Goal: Information Seeking & Learning: Learn about a topic

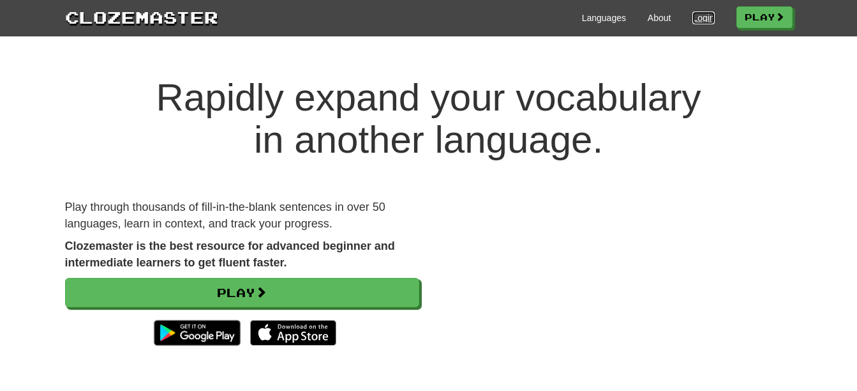
drag, startPoint x: 0, startPoint y: 0, endPoint x: 694, endPoint y: 19, distance: 694.0
click at [694, 19] on link "Login" at bounding box center [703, 17] width 22 height 13
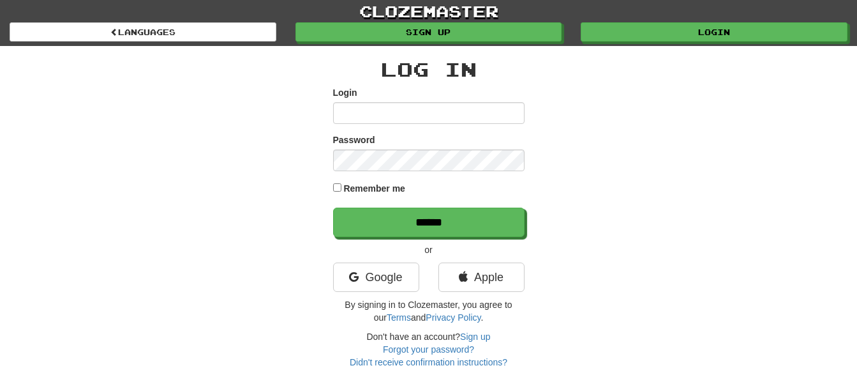
click at [357, 114] on input "Login" at bounding box center [428, 113] width 191 height 22
type input "**********"
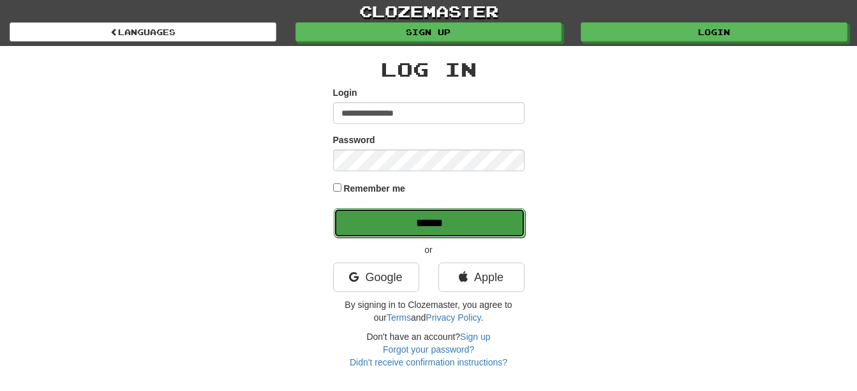
click at [450, 224] on input "******" at bounding box center [429, 222] width 191 height 29
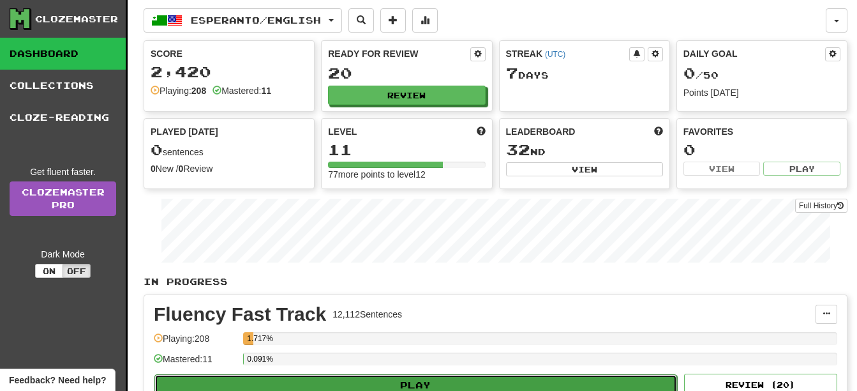
click at [462, 377] on button "Play" at bounding box center [415, 385] width 523 height 22
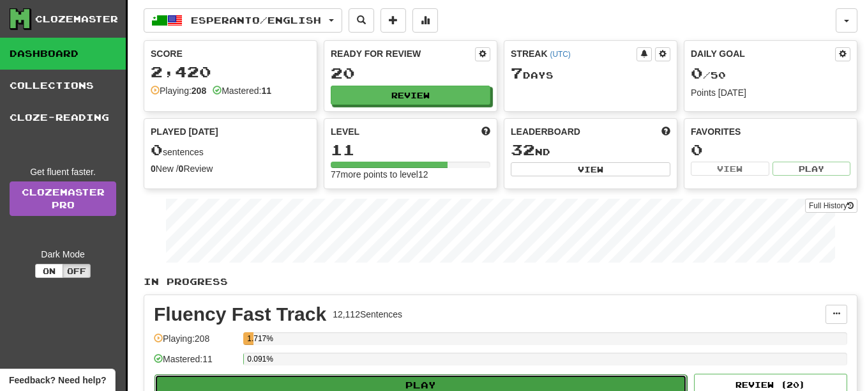
select select "**"
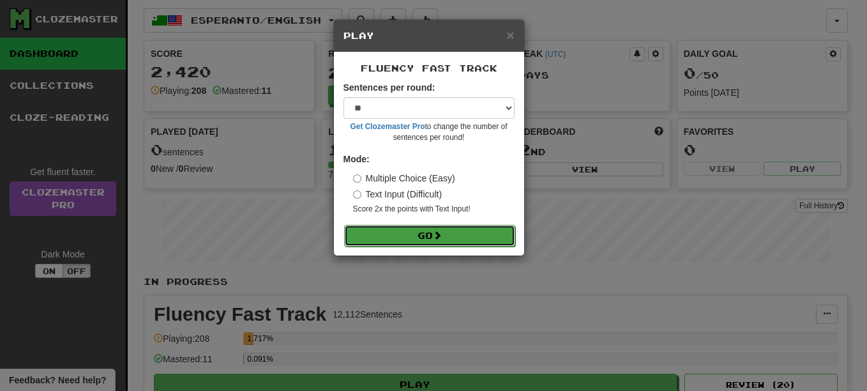
click at [431, 238] on button "Go" at bounding box center [429, 236] width 171 height 22
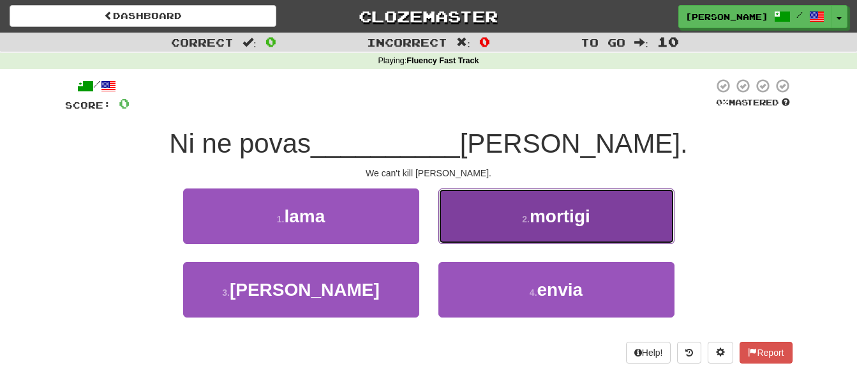
click at [465, 216] on button "2 . mortigi" at bounding box center [556, 216] width 236 height 56
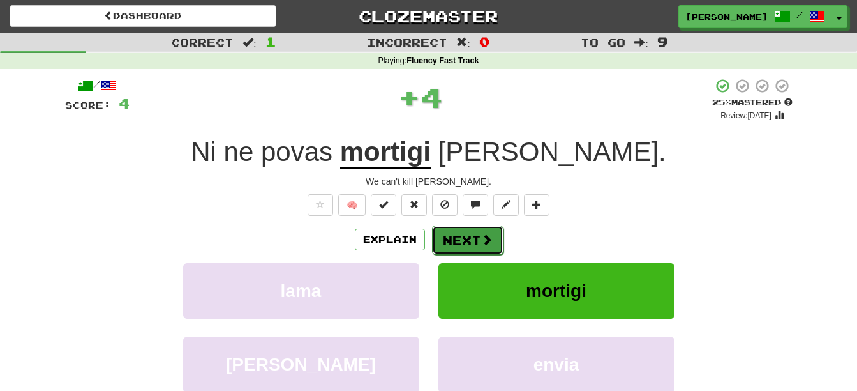
click at [458, 239] on button "Next" at bounding box center [467, 239] width 71 height 29
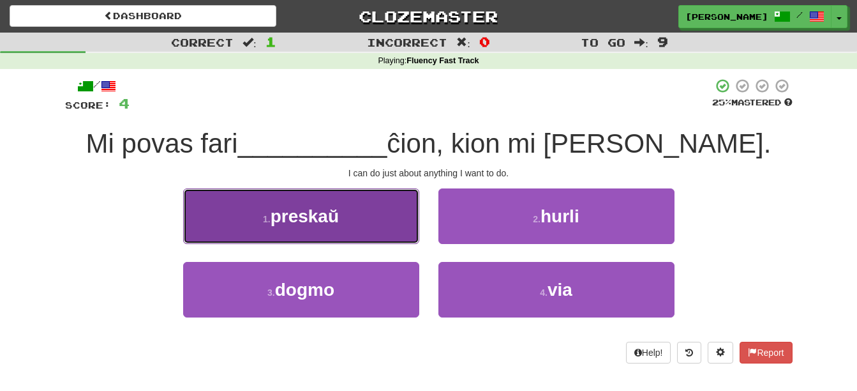
click at [257, 210] on button "1 . preskaŭ" at bounding box center [301, 216] width 236 height 56
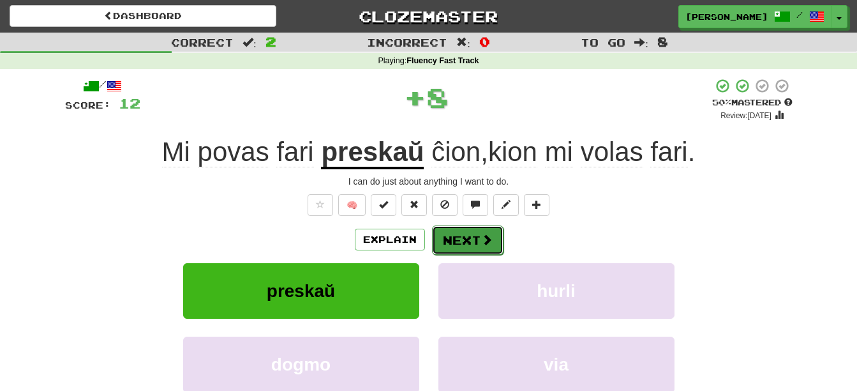
click at [465, 238] on button "Next" at bounding box center [467, 239] width 71 height 29
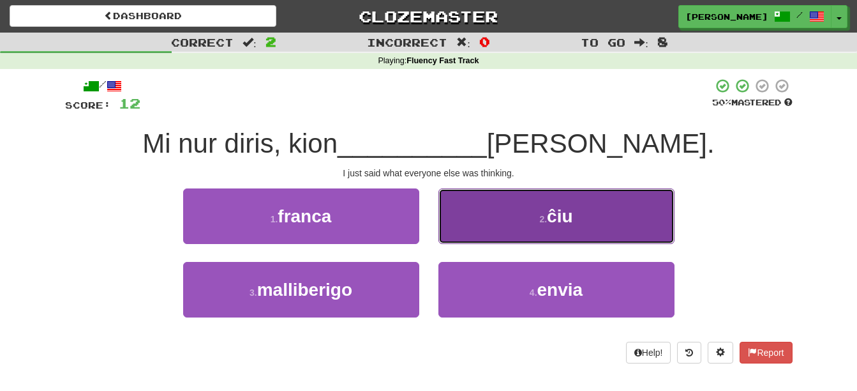
click at [500, 209] on button "2 . ĉiu" at bounding box center [556, 216] width 236 height 56
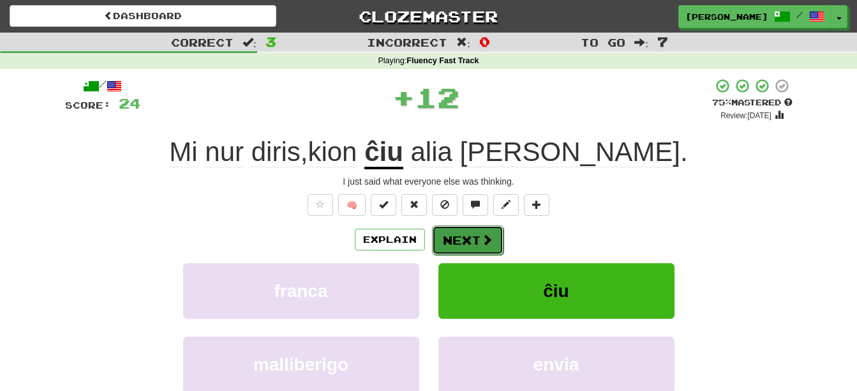
click at [460, 239] on button "Next" at bounding box center [467, 239] width 71 height 29
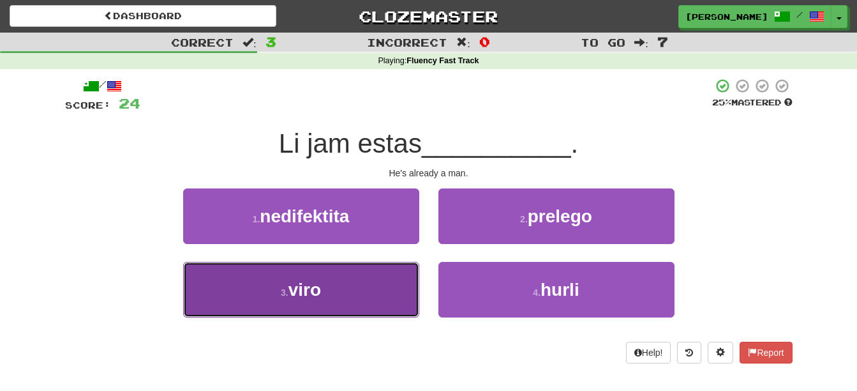
click at [382, 304] on button "3 . viro" at bounding box center [301, 290] width 236 height 56
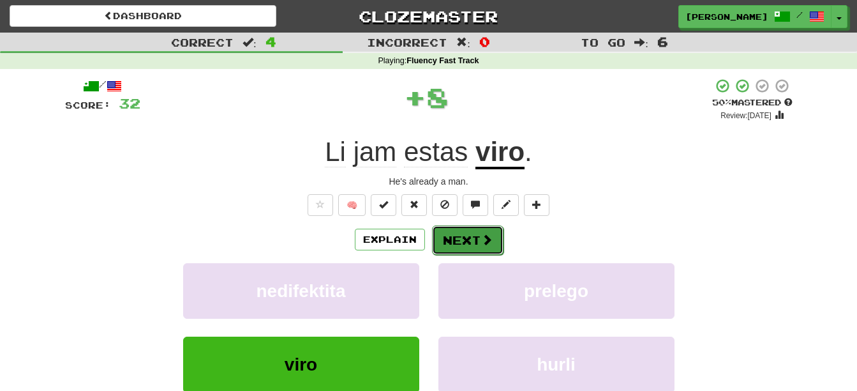
click at [458, 231] on button "Next" at bounding box center [467, 239] width 71 height 29
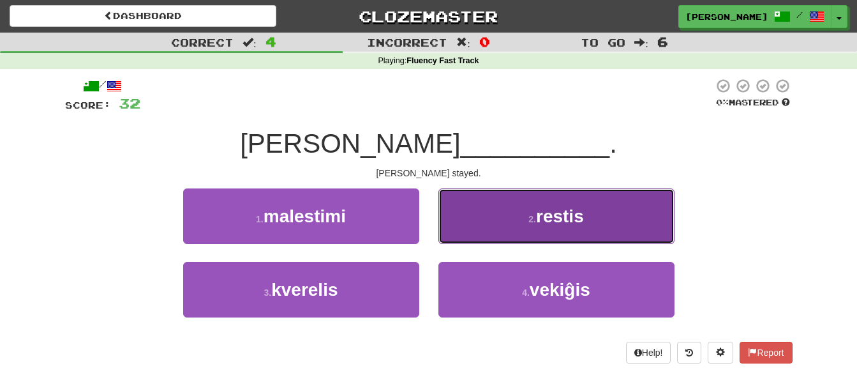
click at [558, 224] on span "restis" at bounding box center [560, 216] width 48 height 20
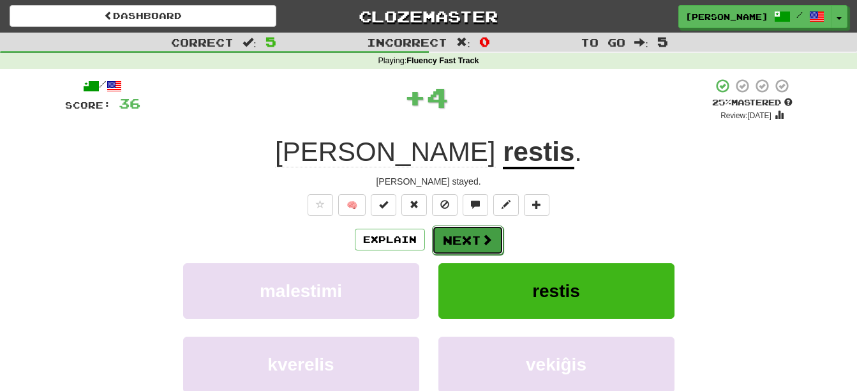
click at [462, 244] on button "Next" at bounding box center [467, 239] width 71 height 29
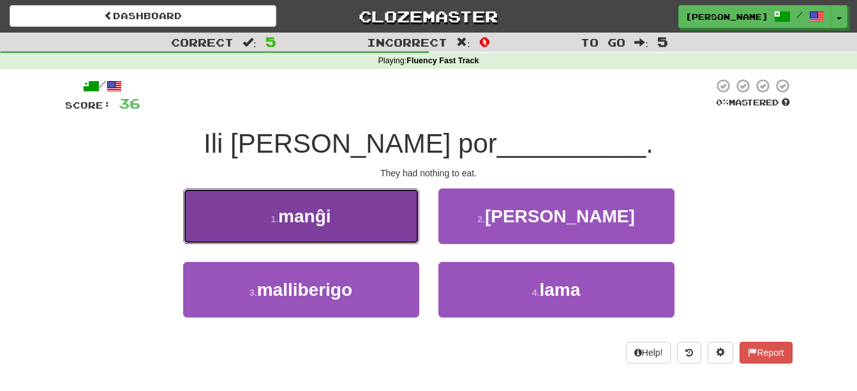
click at [341, 215] on button "1 . manĝi" at bounding box center [301, 216] width 236 height 56
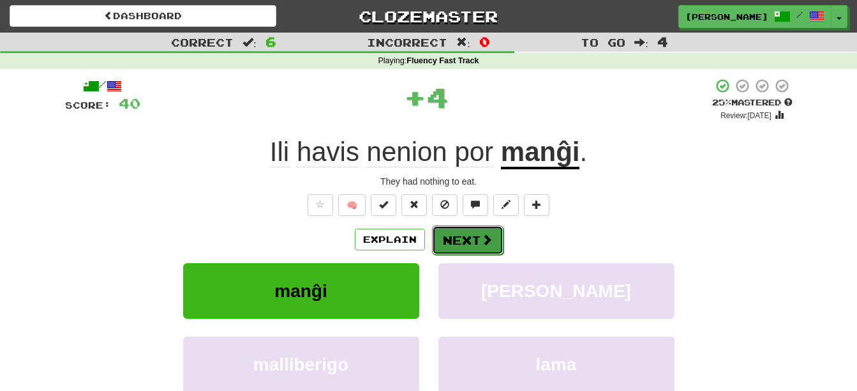
click at [465, 244] on button "Next" at bounding box center [467, 239] width 71 height 29
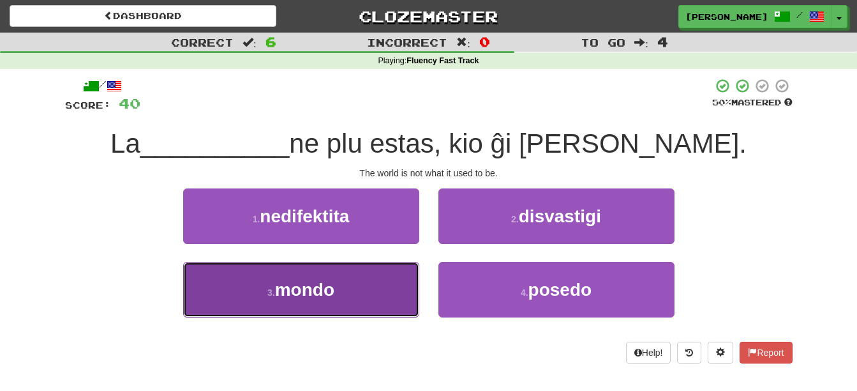
click at [354, 304] on button "3 . mondo" at bounding box center [301, 290] width 236 height 56
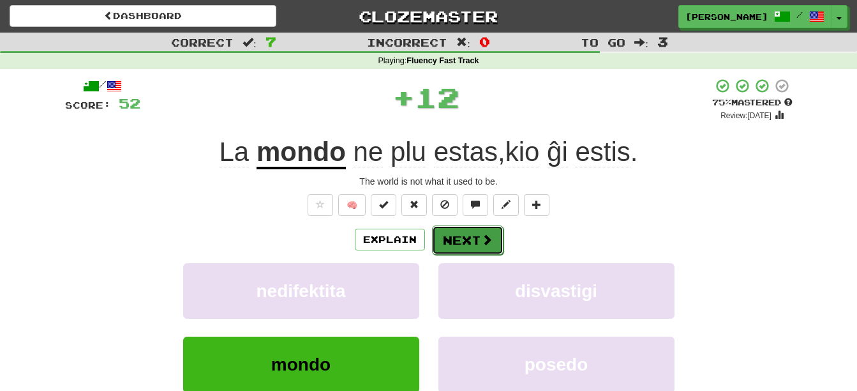
click at [474, 243] on button "Next" at bounding box center [467, 239] width 71 height 29
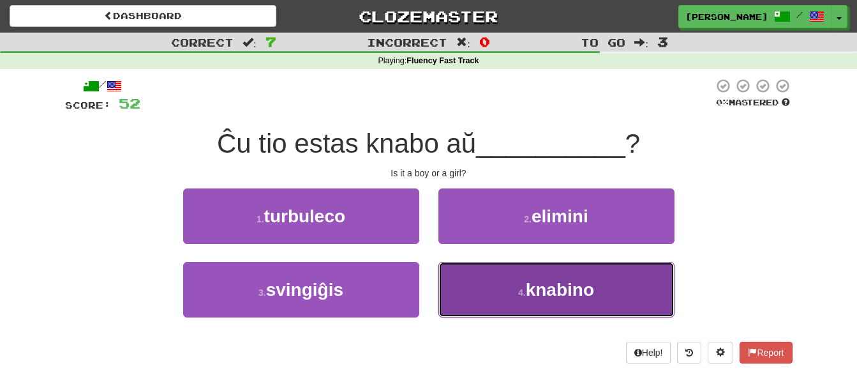
click at [557, 304] on button "4 . knabino" at bounding box center [556, 290] width 236 height 56
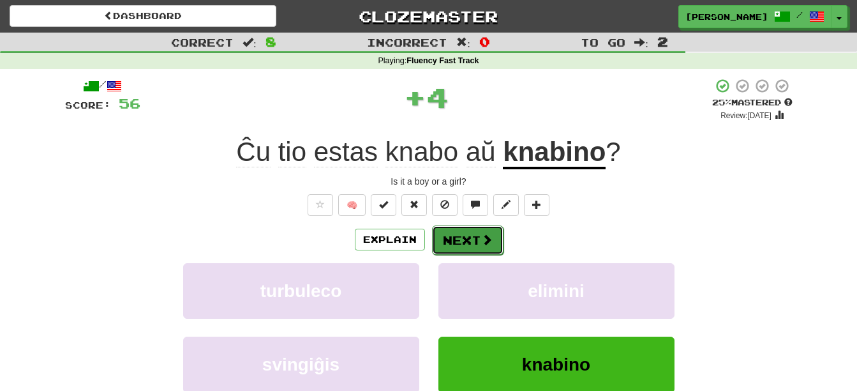
click at [472, 249] on button "Next" at bounding box center [467, 239] width 71 height 29
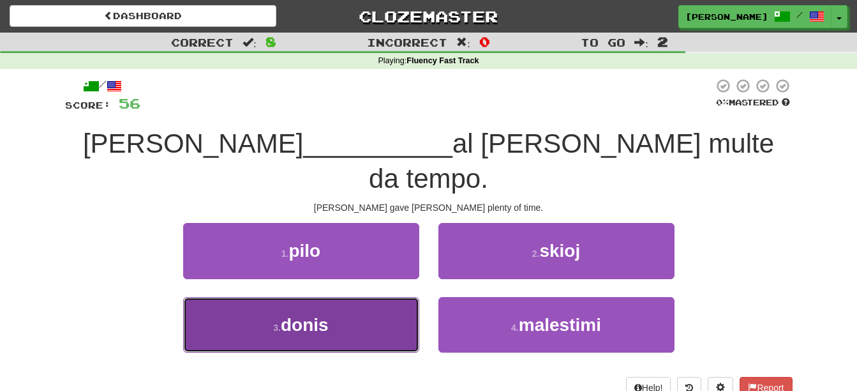
click at [323, 302] on button "3 . donis" at bounding box center [301, 325] width 236 height 56
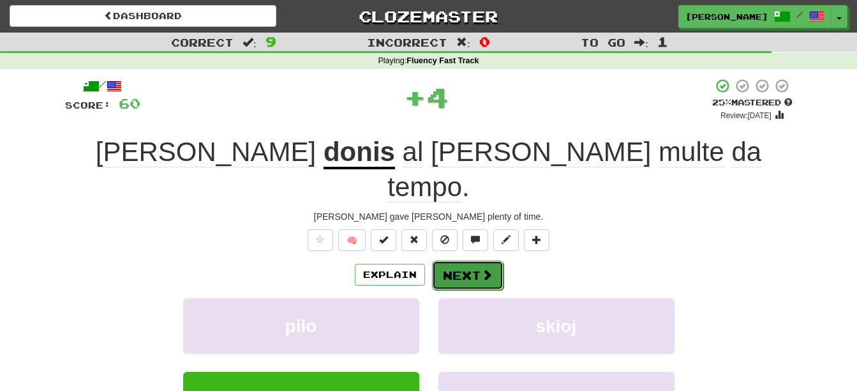
click at [470, 260] on button "Next" at bounding box center [467, 274] width 71 height 29
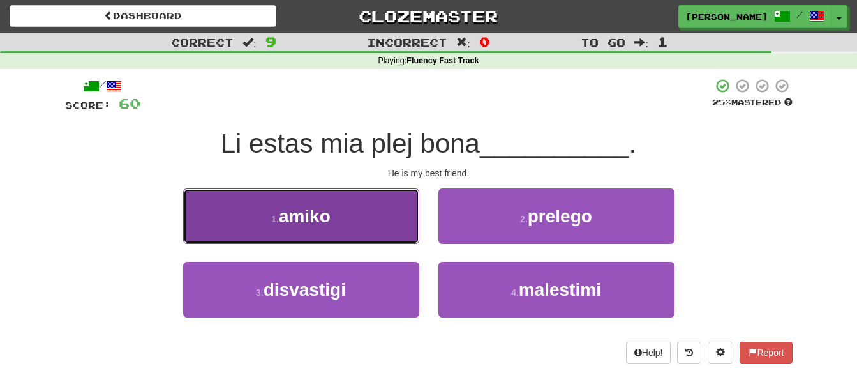
click at [350, 226] on button "1 . amiko" at bounding box center [301, 216] width 236 height 56
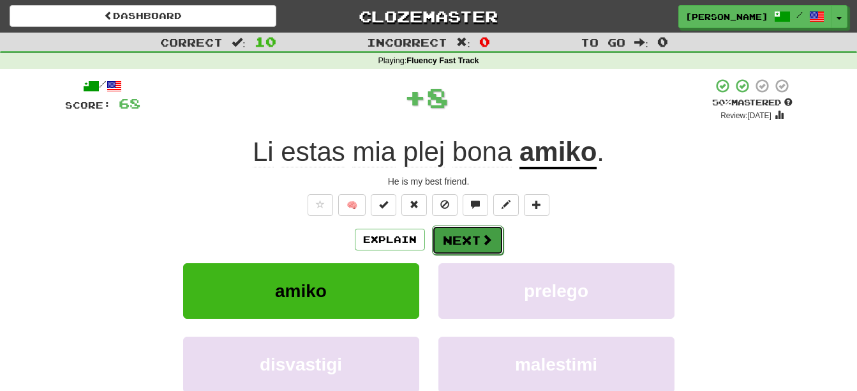
click at [468, 241] on button "Next" at bounding box center [467, 239] width 71 height 29
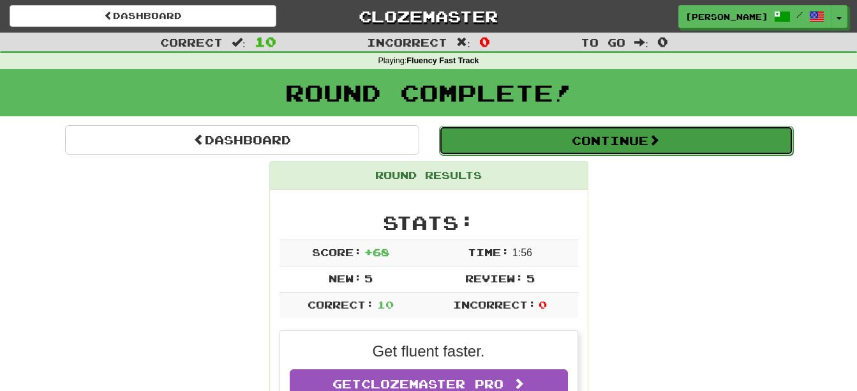
click at [645, 138] on button "Continue" at bounding box center [616, 140] width 354 height 29
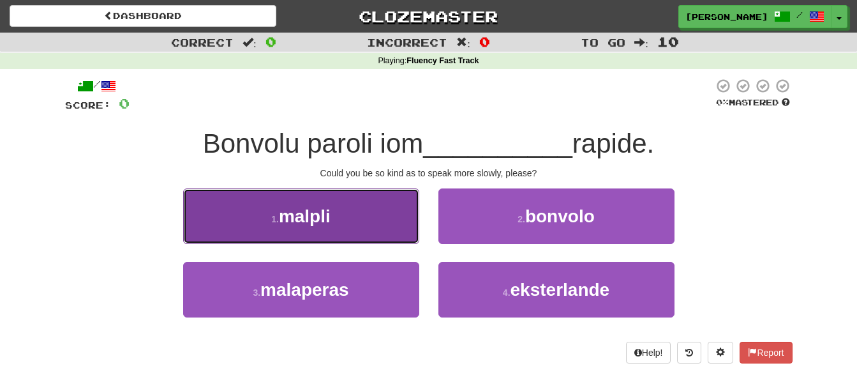
click at [315, 224] on span "malpli" at bounding box center [305, 216] width 52 height 20
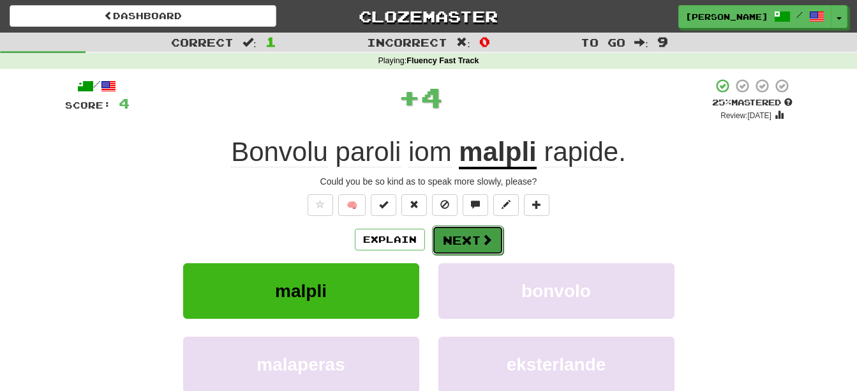
click at [474, 240] on button "Next" at bounding box center [467, 239] width 71 height 29
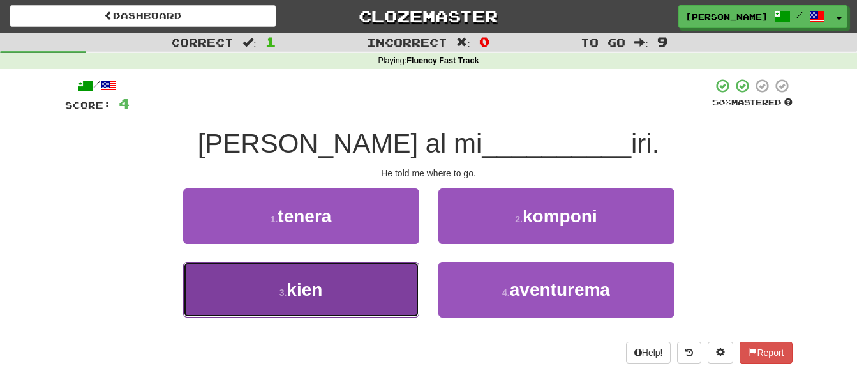
click at [344, 307] on button "3 . kien" at bounding box center [301, 290] width 236 height 56
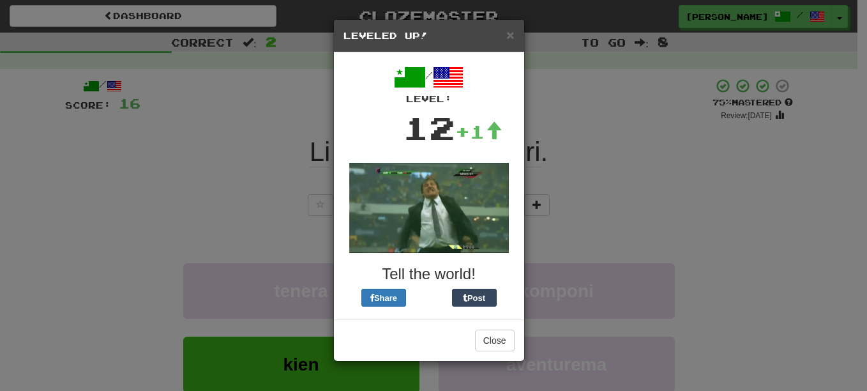
click at [489, 327] on div "Close" at bounding box center [429, 339] width 190 height 41
click at [490, 345] on button "Close" at bounding box center [495, 340] width 40 height 22
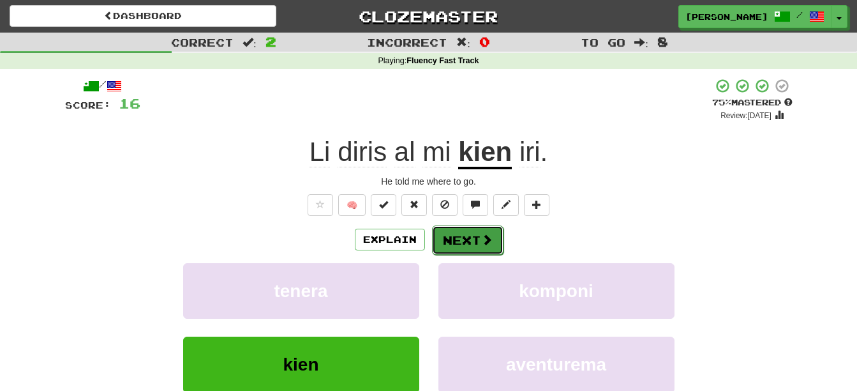
click at [474, 243] on button "Next" at bounding box center [467, 239] width 71 height 29
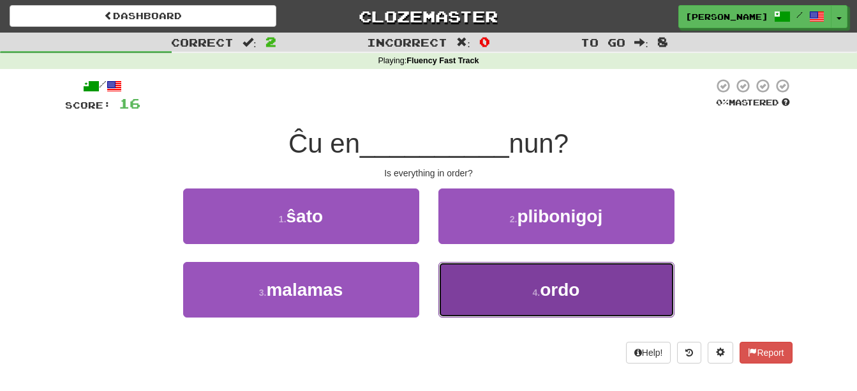
click at [511, 302] on button "4 . ordo" at bounding box center [556, 290] width 236 height 56
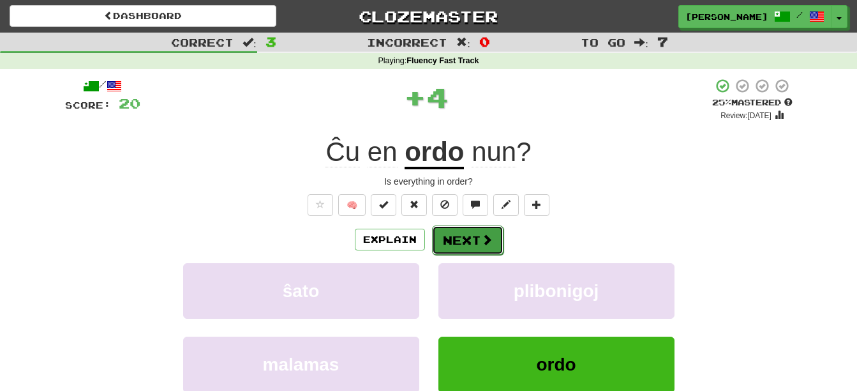
click at [459, 232] on button "Next" at bounding box center [467, 239] width 71 height 29
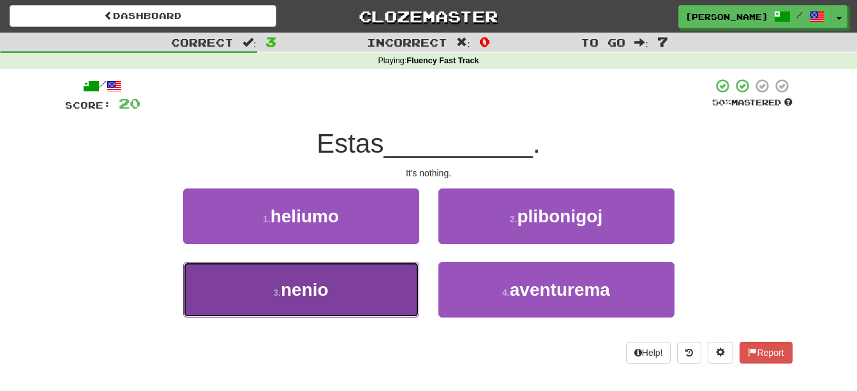
click at [368, 302] on button "3 . nenio" at bounding box center [301, 290] width 236 height 56
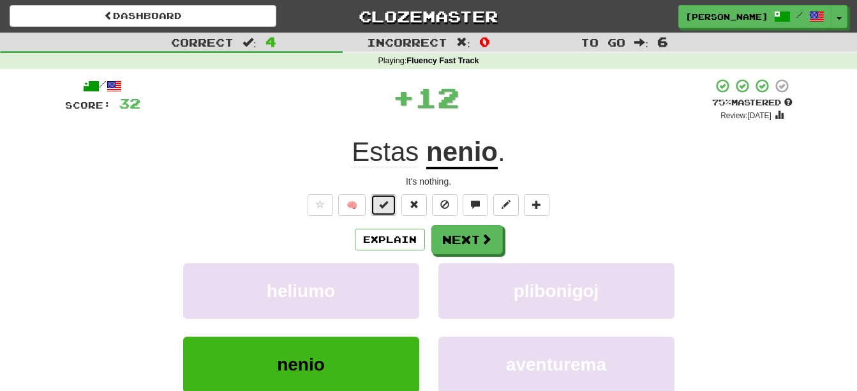
click at [386, 202] on span at bounding box center [383, 204] width 9 height 9
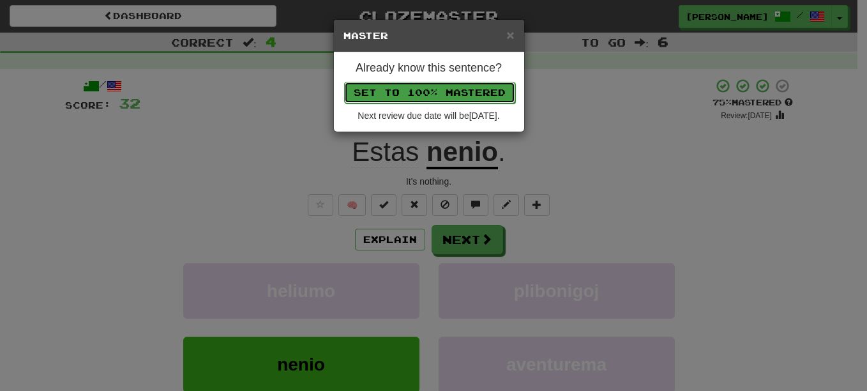
click at [418, 90] on button "Set to 100% Mastered" at bounding box center [429, 93] width 171 height 22
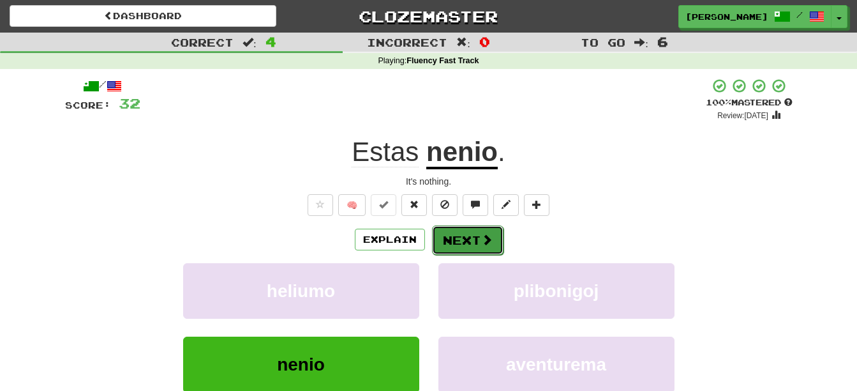
click at [470, 237] on button "Next" at bounding box center [467, 239] width 71 height 29
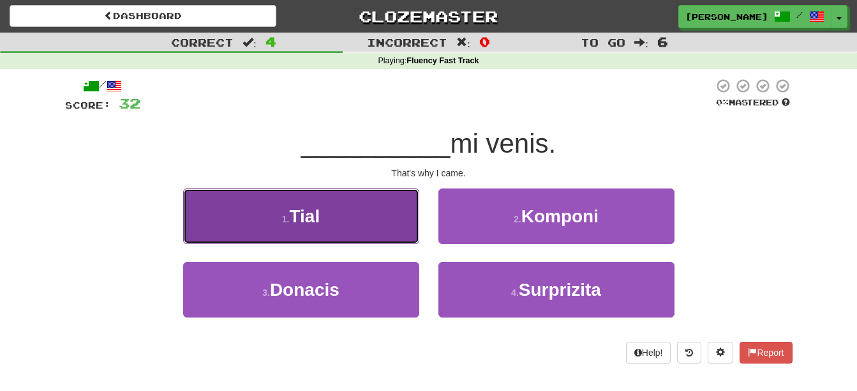
click at [282, 217] on small "1 ." at bounding box center [286, 219] width 8 height 10
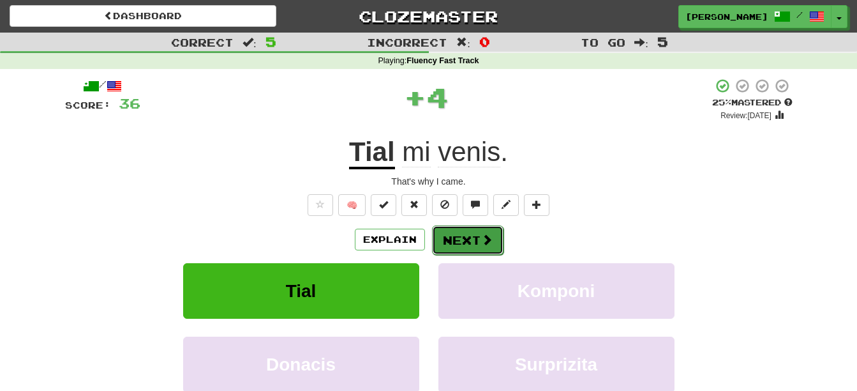
click at [474, 232] on button "Next" at bounding box center [467, 239] width 71 height 29
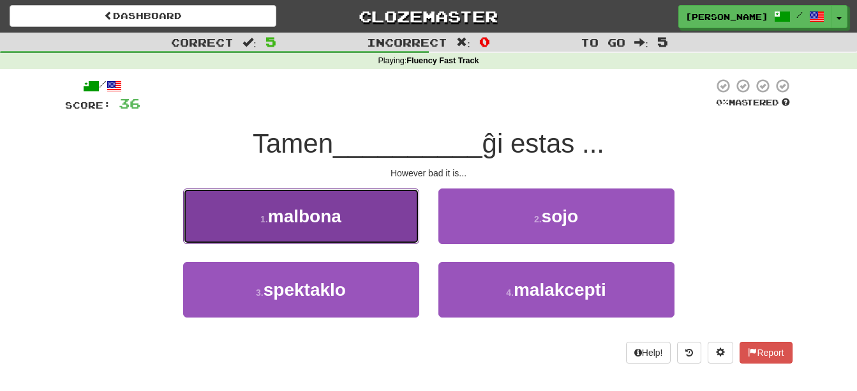
click at [322, 211] on span "malbona" at bounding box center [304, 216] width 73 height 20
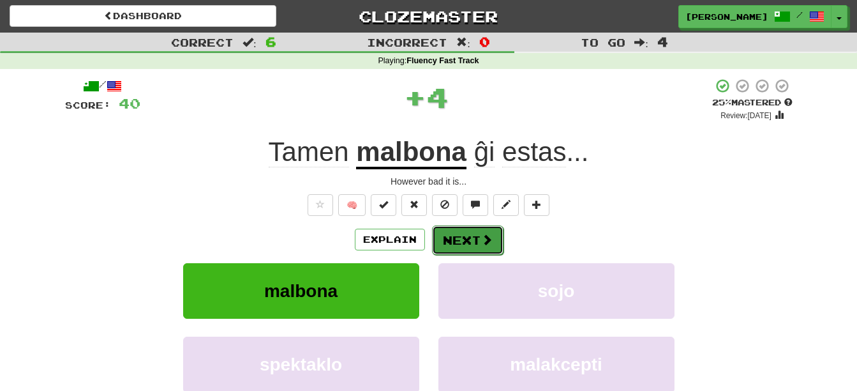
click at [458, 236] on button "Next" at bounding box center [467, 239] width 71 height 29
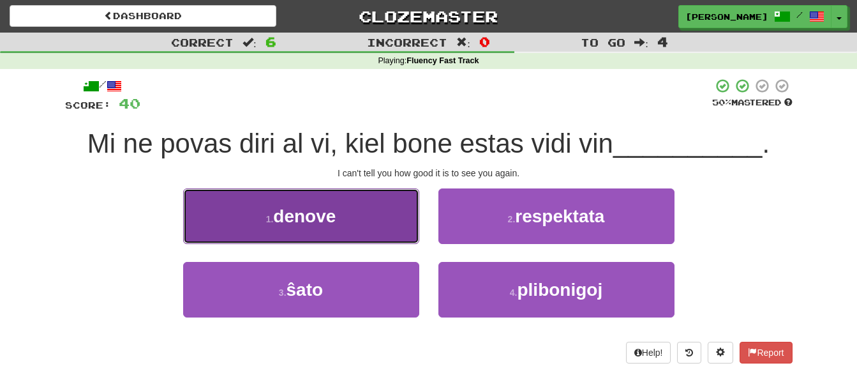
click at [297, 232] on button "1 . denove" at bounding box center [301, 216] width 236 height 56
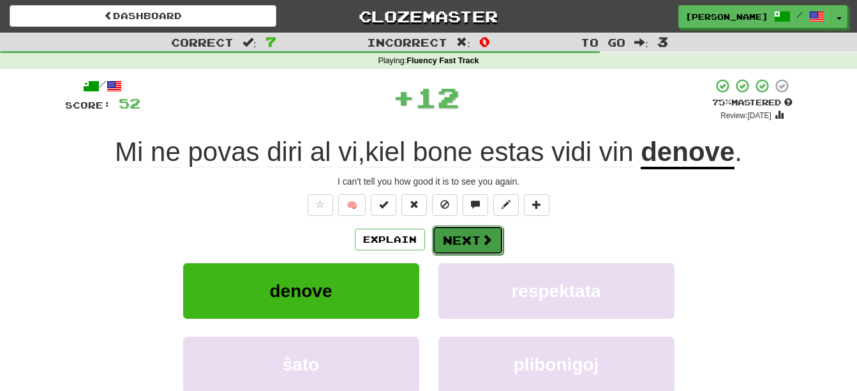
click at [474, 238] on button "Next" at bounding box center [467, 239] width 71 height 29
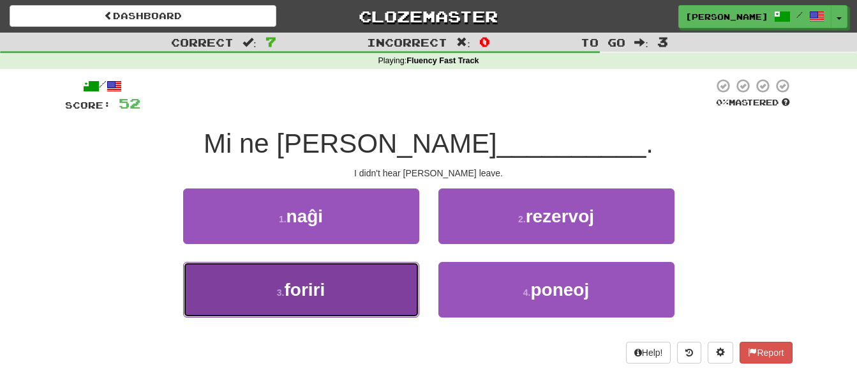
click at [351, 293] on button "3 . foriri" at bounding box center [301, 290] width 236 height 56
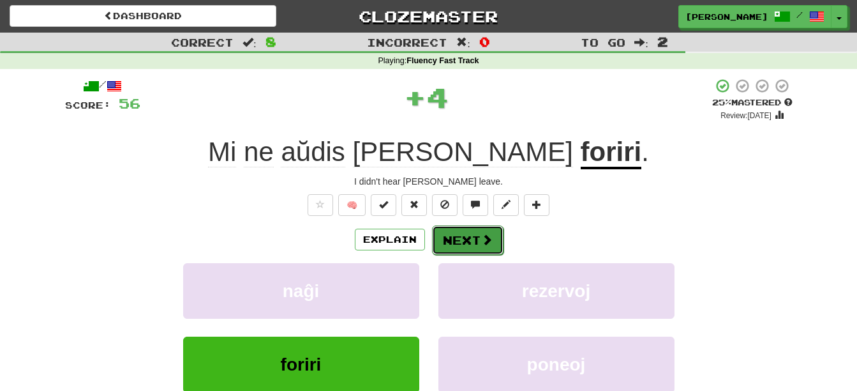
click at [464, 235] on button "Next" at bounding box center [467, 239] width 71 height 29
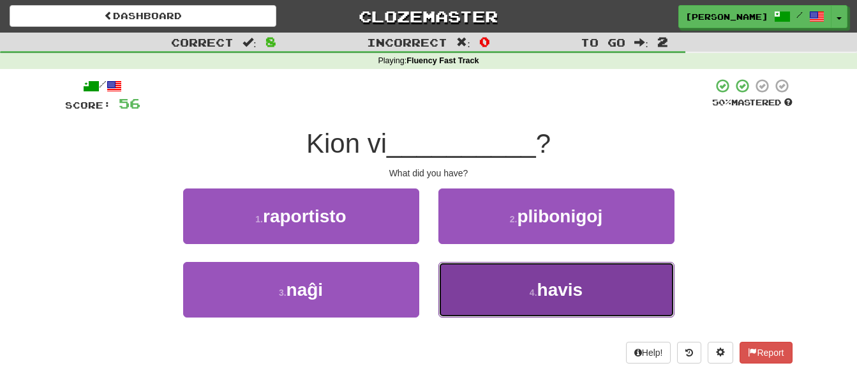
click at [507, 294] on button "4 . havis" at bounding box center [556, 290] width 236 height 56
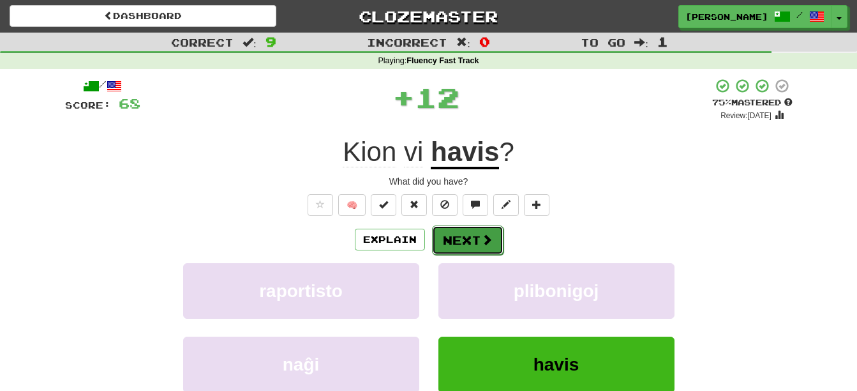
click at [461, 248] on button "Next" at bounding box center [467, 239] width 71 height 29
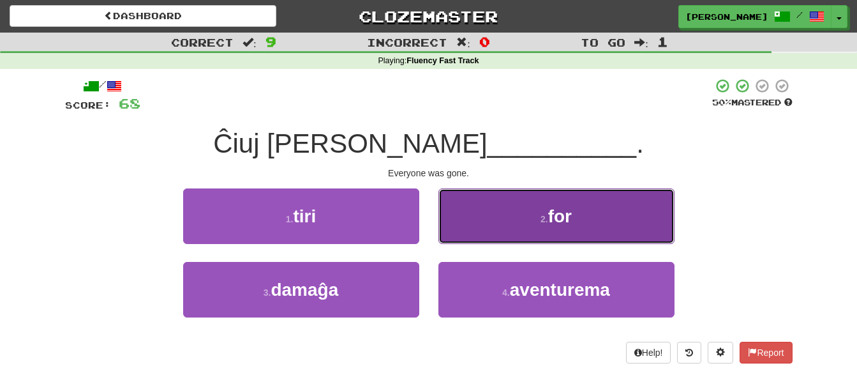
click at [526, 228] on button "2 . for" at bounding box center [556, 216] width 236 height 56
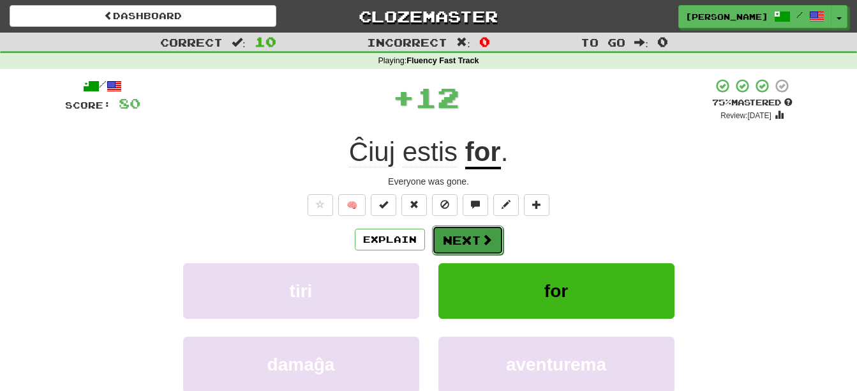
click at [484, 234] on span at bounding box center [486, 239] width 11 height 11
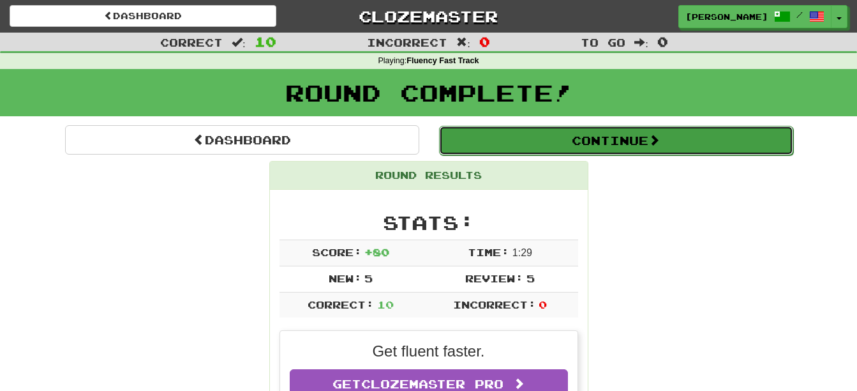
click at [604, 140] on button "Continue" at bounding box center [616, 140] width 354 height 29
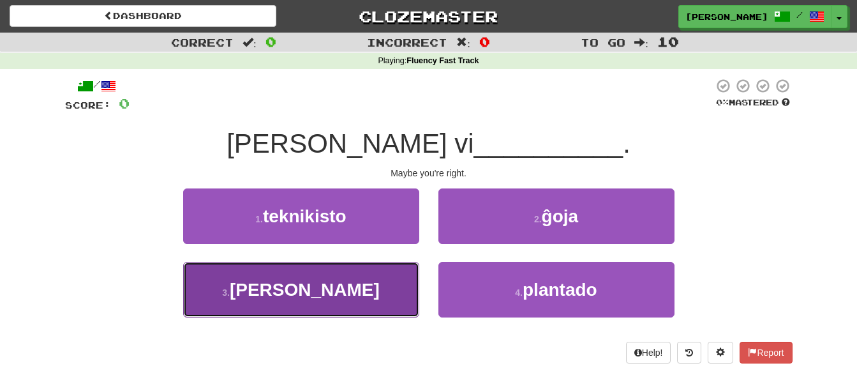
click at [387, 294] on button "3 . pravas" at bounding box center [301, 290] width 236 height 56
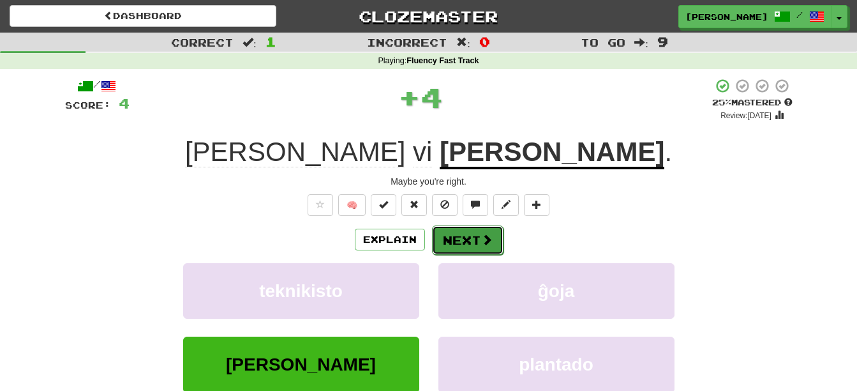
click at [462, 232] on button "Next" at bounding box center [467, 239] width 71 height 29
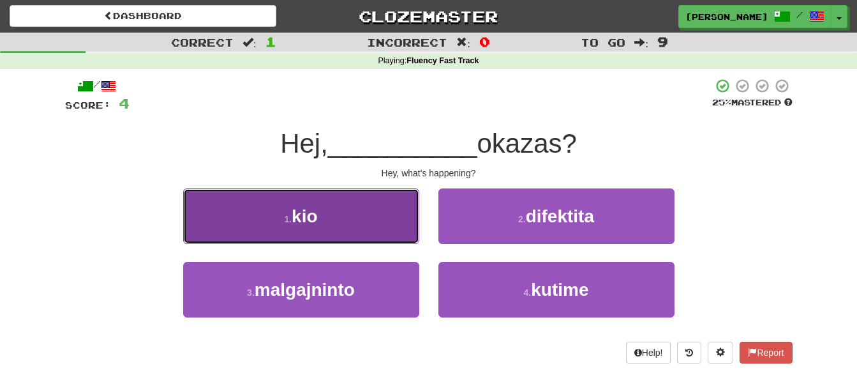
click at [377, 226] on button "1 . kio" at bounding box center [301, 216] width 236 height 56
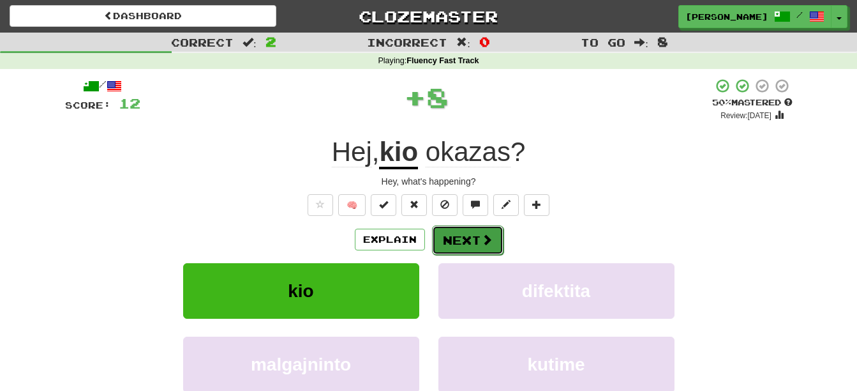
click at [452, 234] on button "Next" at bounding box center [467, 239] width 71 height 29
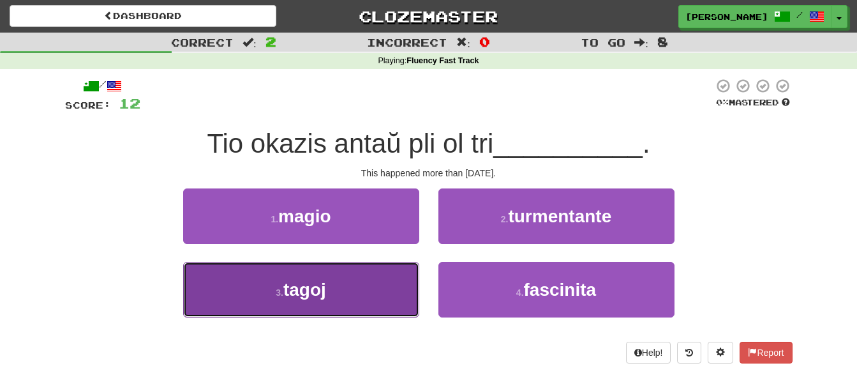
click at [350, 289] on button "3 . tagoj" at bounding box center [301, 290] width 236 height 56
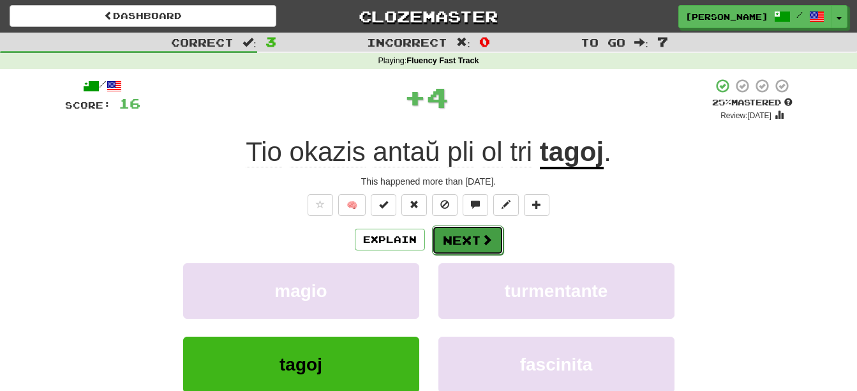
click at [468, 240] on button "Next" at bounding box center [467, 239] width 71 height 29
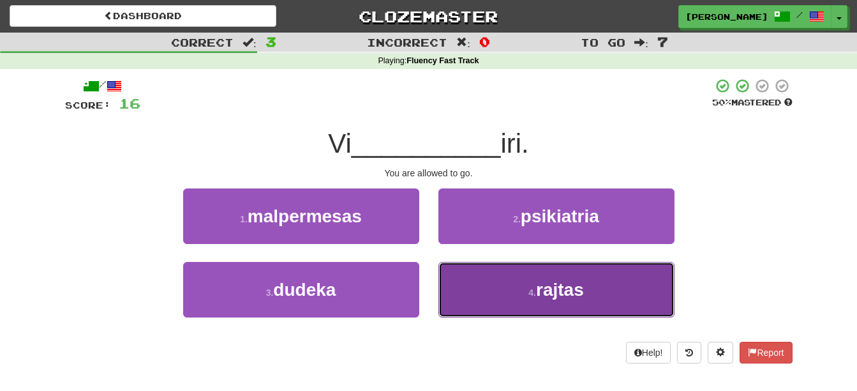
click at [533, 297] on button "4 . rajtas" at bounding box center [556, 290] width 236 height 56
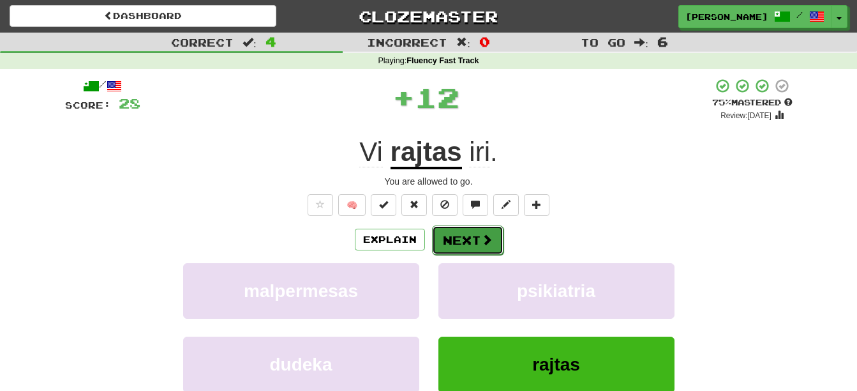
click at [469, 244] on button "Next" at bounding box center [467, 239] width 71 height 29
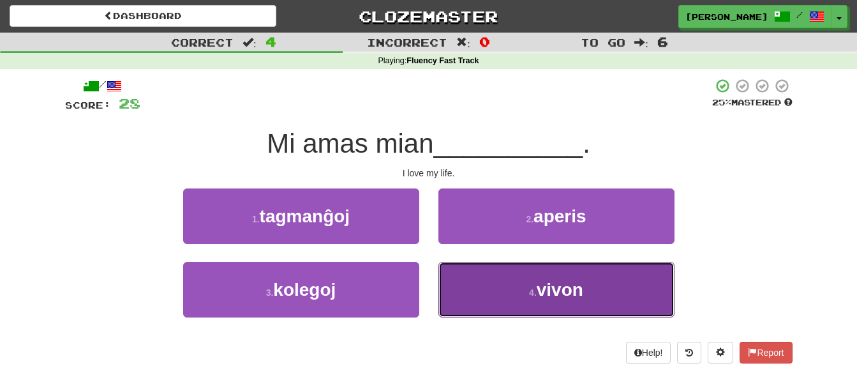
click at [482, 298] on button "4 . vivon" at bounding box center [556, 290] width 236 height 56
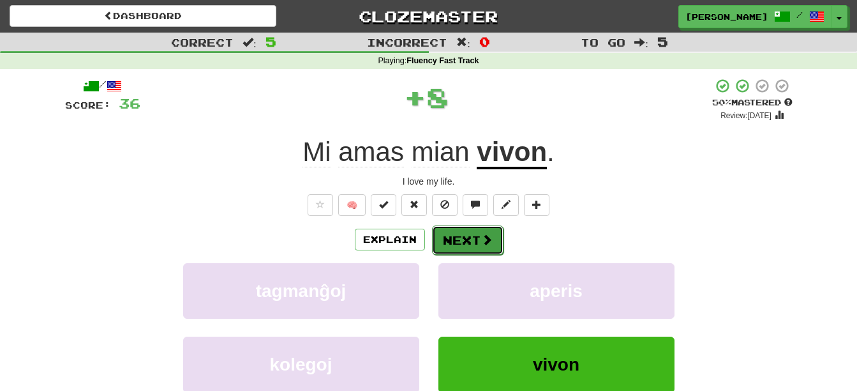
click at [463, 240] on button "Next" at bounding box center [467, 239] width 71 height 29
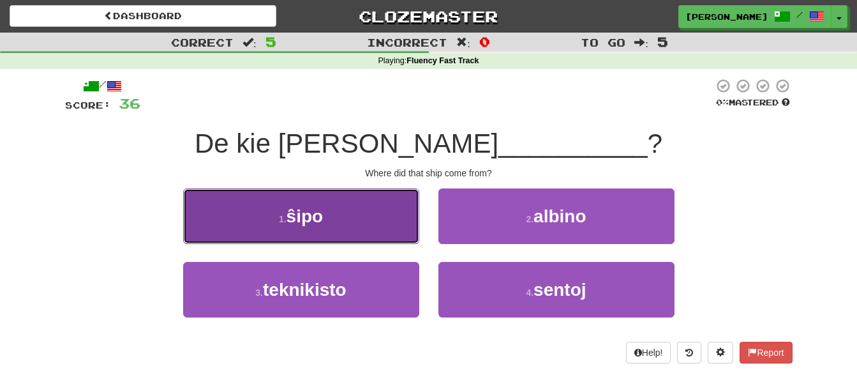
click at [382, 228] on button "1 . ŝipo" at bounding box center [301, 216] width 236 height 56
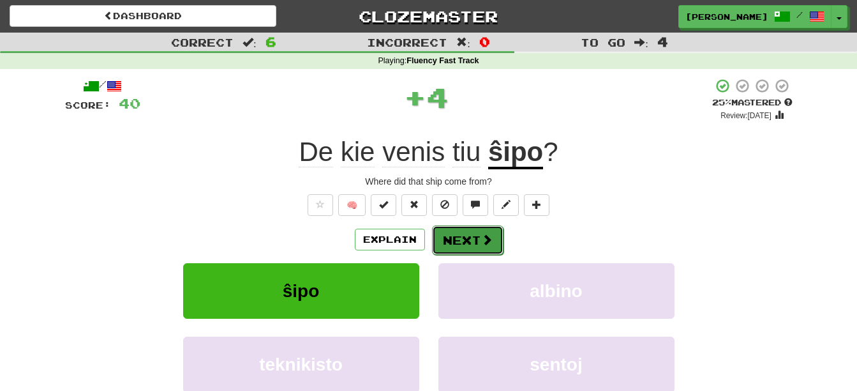
click at [469, 232] on button "Next" at bounding box center [467, 239] width 71 height 29
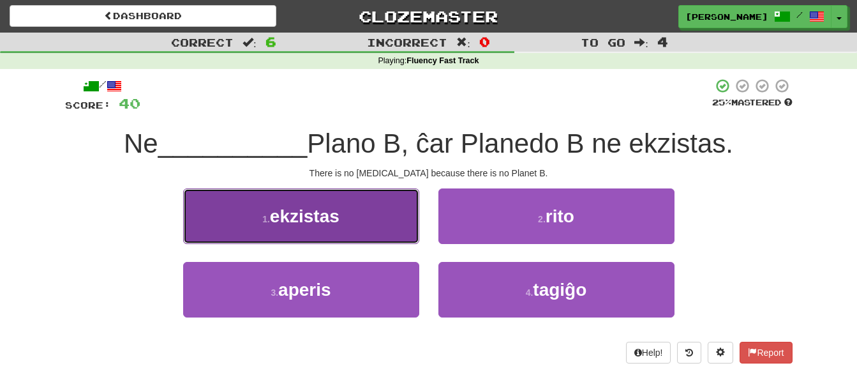
click at [332, 234] on button "1 . ekzistas" at bounding box center [301, 216] width 236 height 56
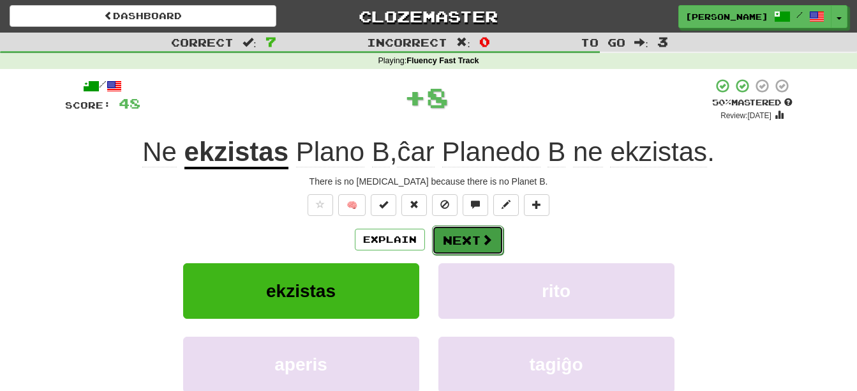
click at [472, 244] on button "Next" at bounding box center [467, 239] width 71 height 29
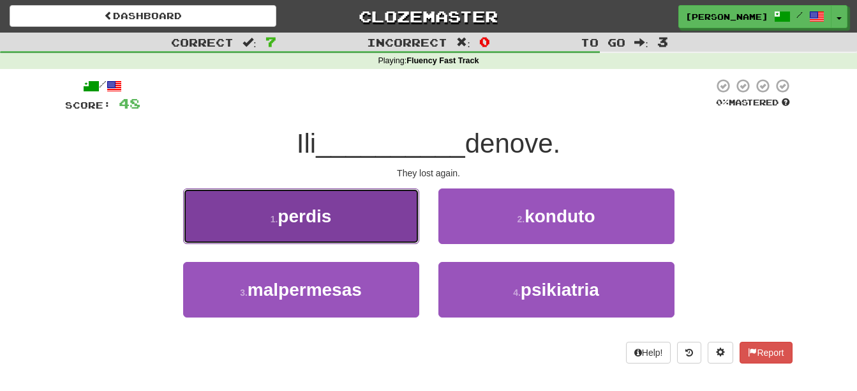
click at [363, 222] on button "1 . perdis" at bounding box center [301, 216] width 236 height 56
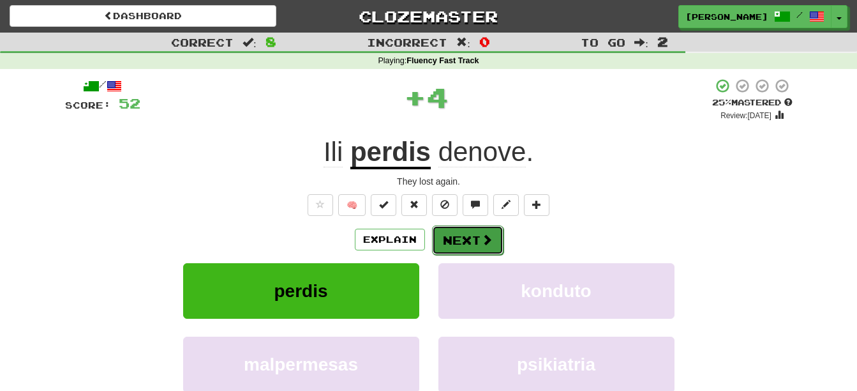
click at [459, 232] on button "Next" at bounding box center [467, 239] width 71 height 29
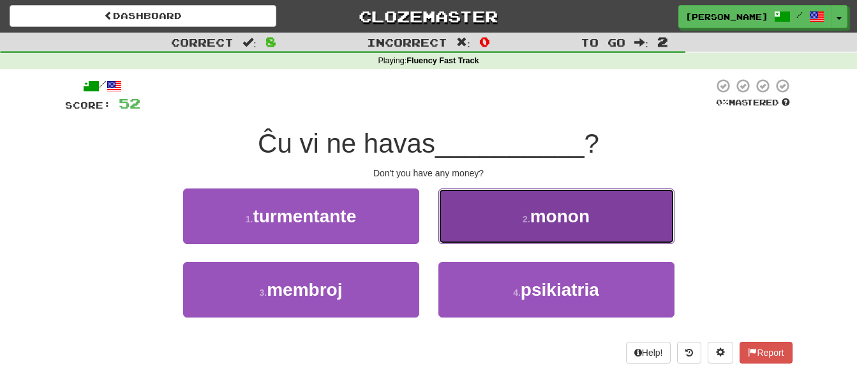
click at [496, 225] on button "2 . monon" at bounding box center [556, 216] width 236 height 56
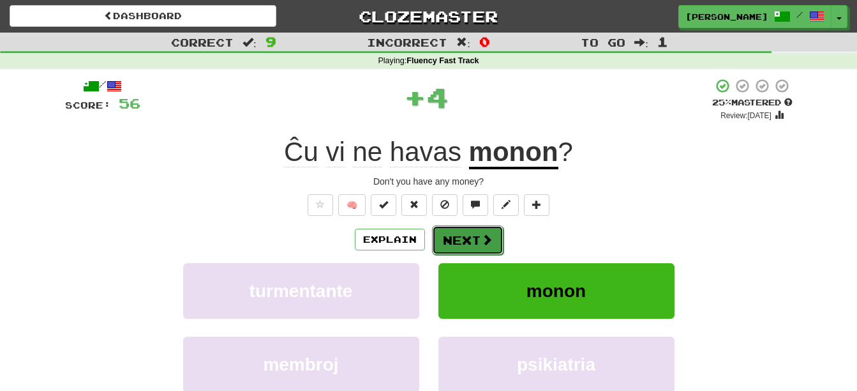
click at [478, 237] on button "Next" at bounding box center [467, 239] width 71 height 29
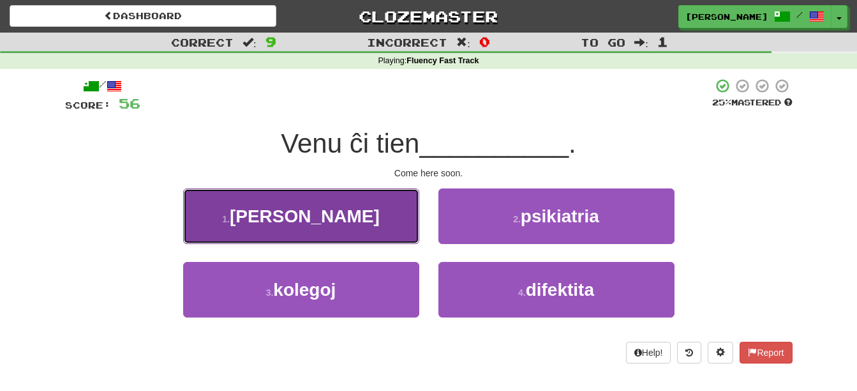
click at [373, 198] on button "1 . baldaŭ" at bounding box center [301, 216] width 236 height 56
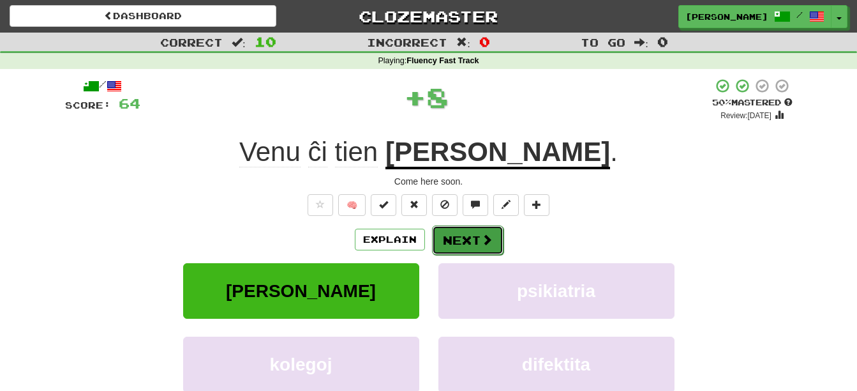
click at [467, 239] on button "Next" at bounding box center [467, 239] width 71 height 29
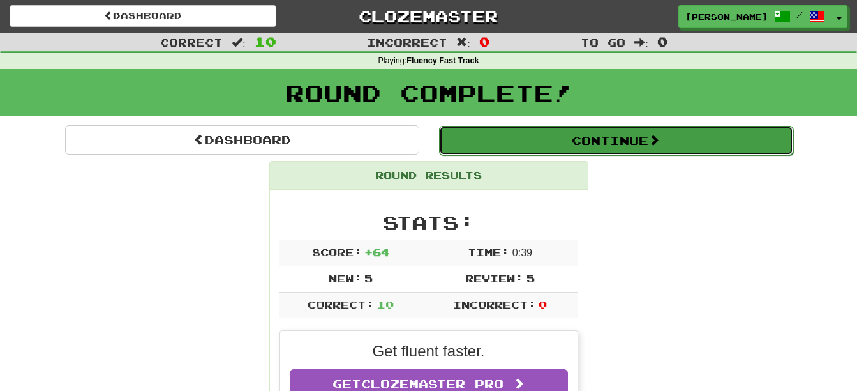
click at [667, 145] on button "Continue" at bounding box center [616, 140] width 354 height 29
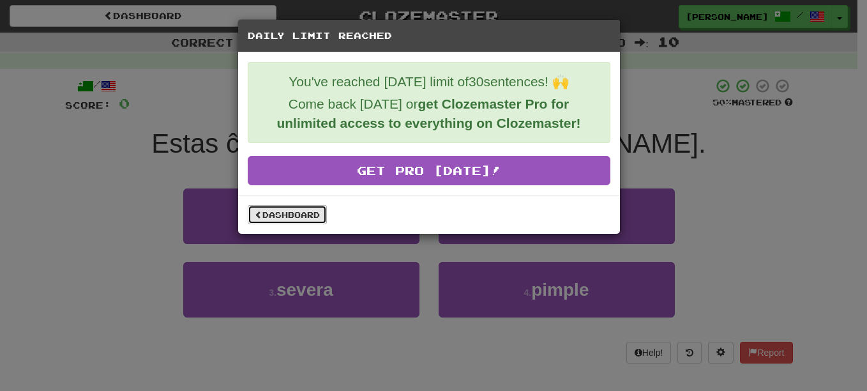
click at [303, 214] on link "Dashboard" at bounding box center [287, 214] width 79 height 19
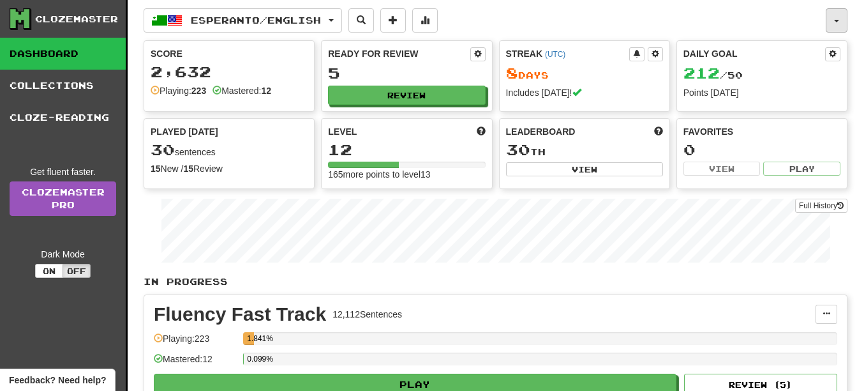
click at [833, 22] on button "button" at bounding box center [837, 20] width 22 height 24
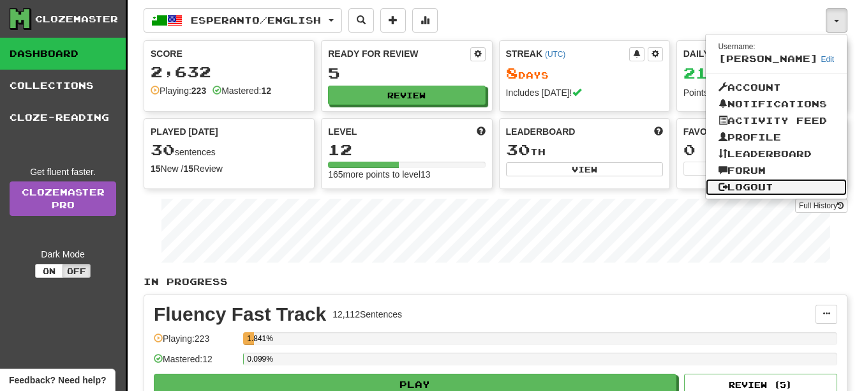
click at [765, 183] on link "Logout" at bounding box center [777, 187] width 142 height 17
